Goal: Information Seeking & Learning: Learn about a topic

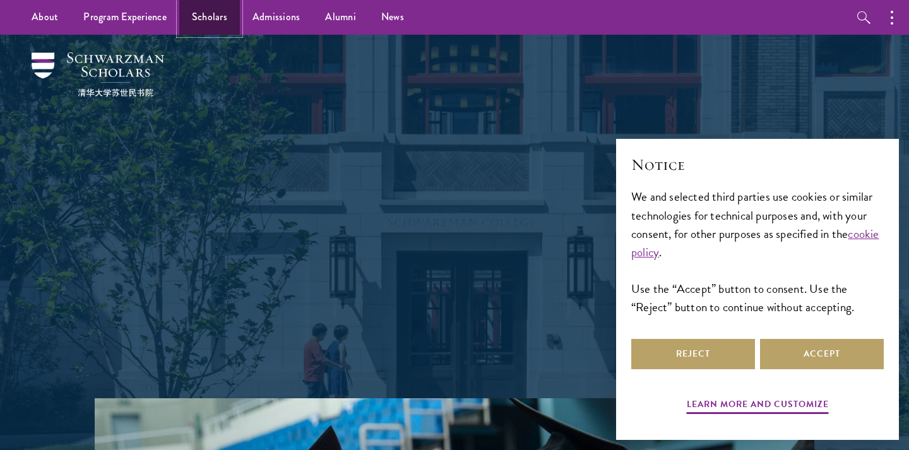
click at [211, 23] on link "Scholars" at bounding box center [209, 17] width 61 height 35
